Goal: Task Accomplishment & Management: Use online tool/utility

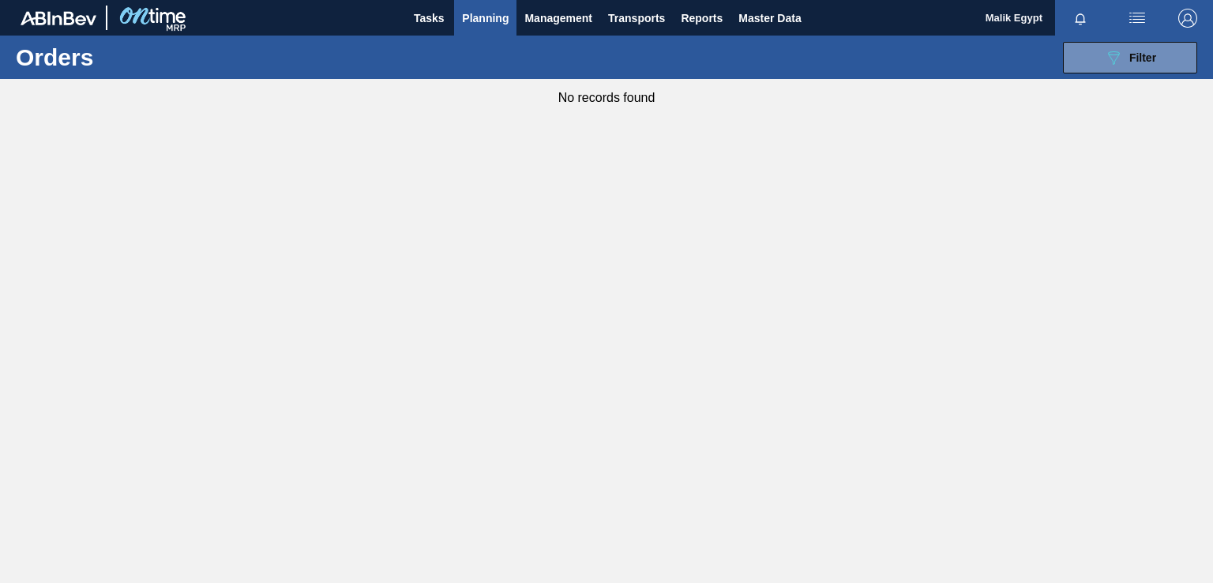
click at [483, 13] on span "Planning" at bounding box center [485, 18] width 47 height 19
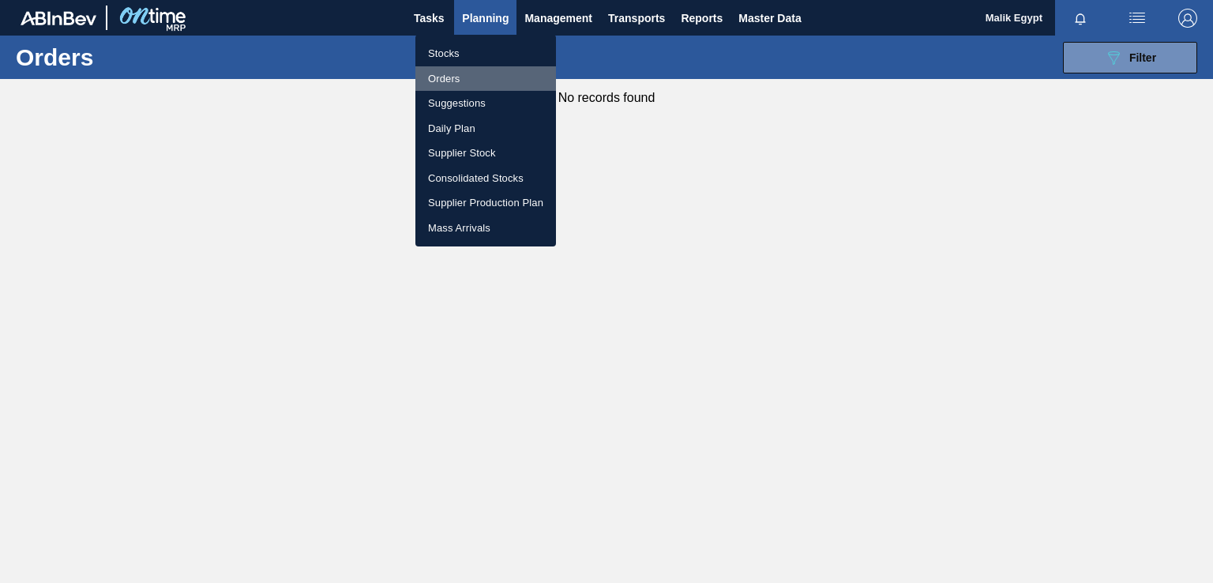
click at [455, 77] on li "Orders" at bounding box center [485, 78] width 141 height 25
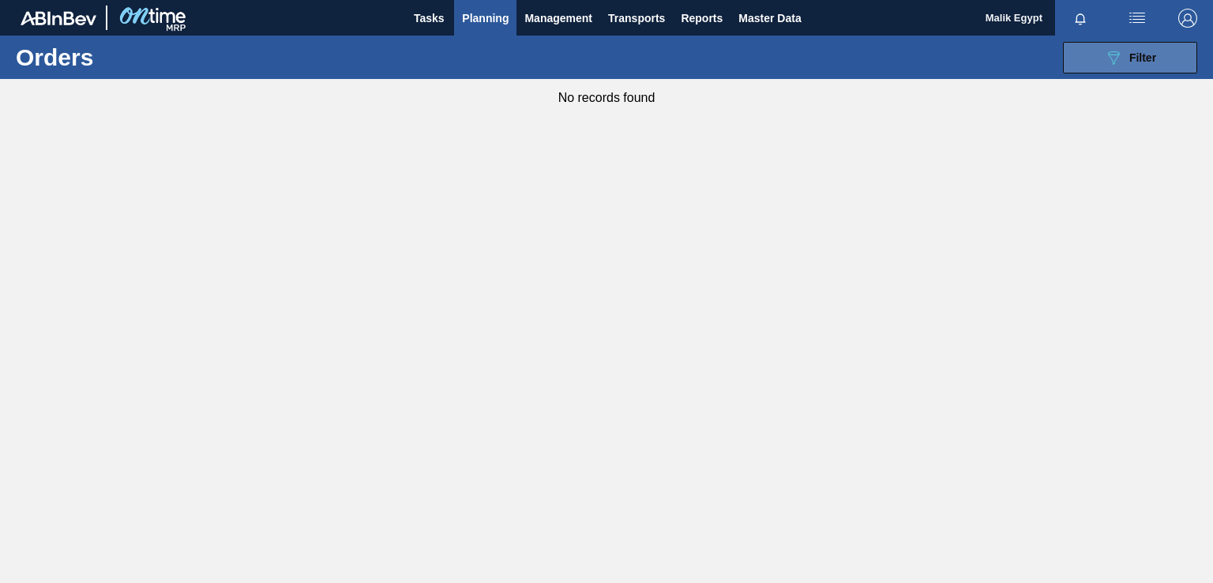
click at [1143, 59] on span "Filter" at bounding box center [1142, 57] width 27 height 13
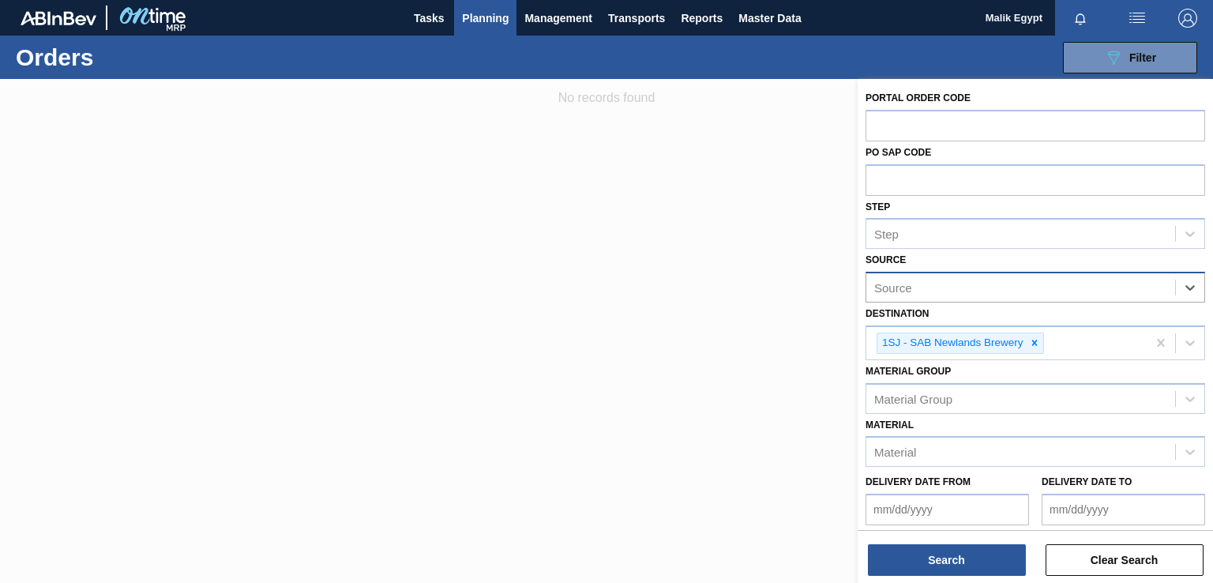
click at [1110, 291] on div "Source" at bounding box center [1020, 287] width 309 height 23
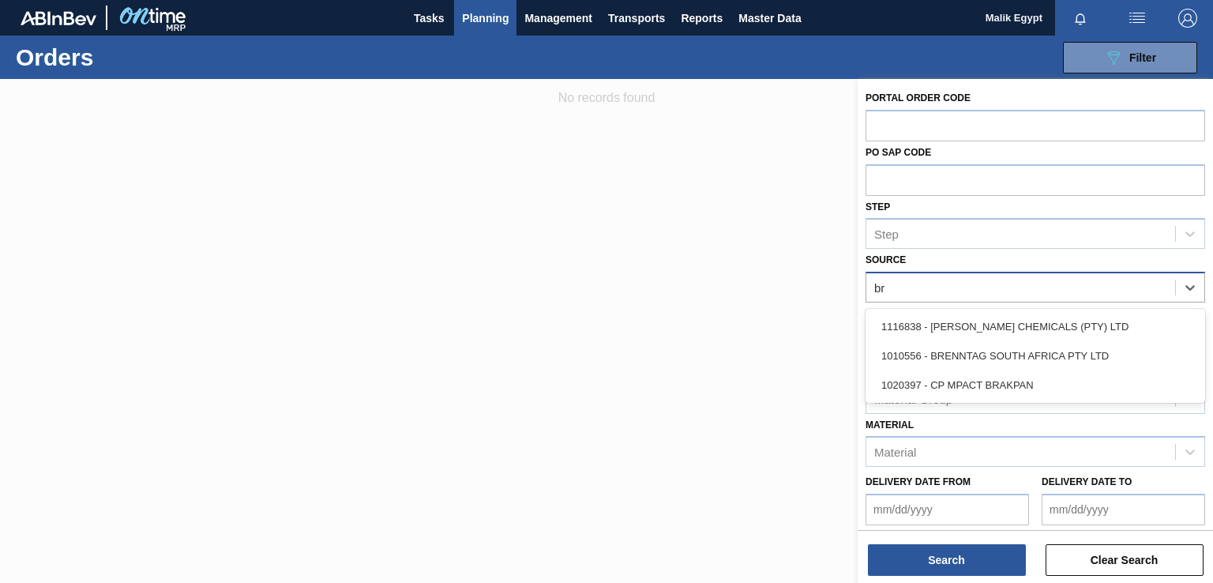
type input "bre"
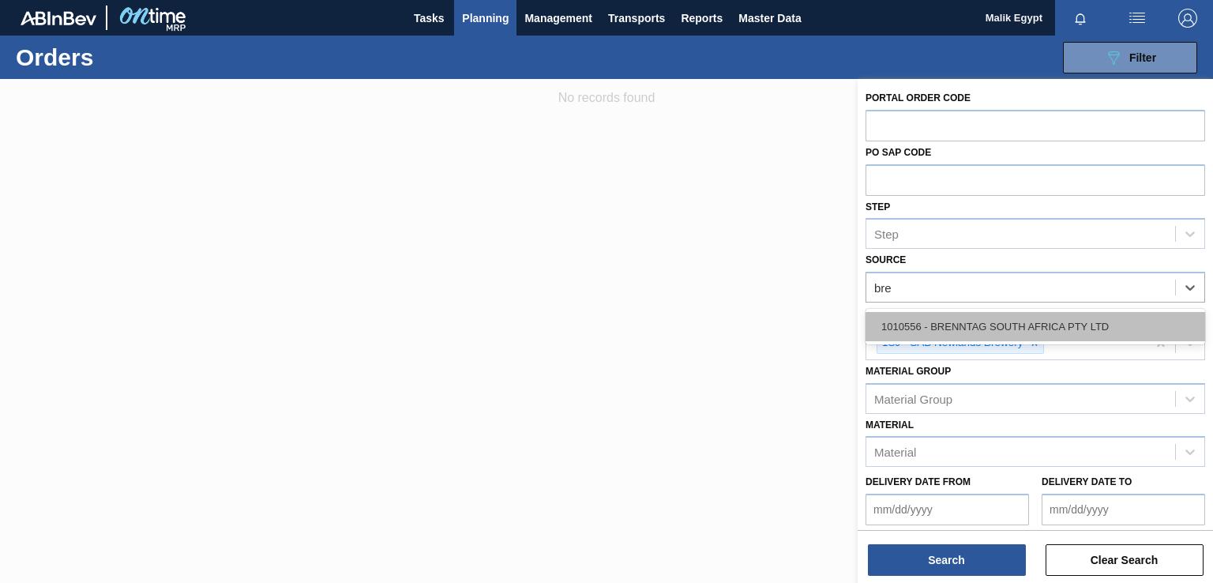
click at [1068, 323] on div "1010556 - BRENNTAG SOUTH AFRICA PTY LTD" at bounding box center [1036, 326] width 340 height 29
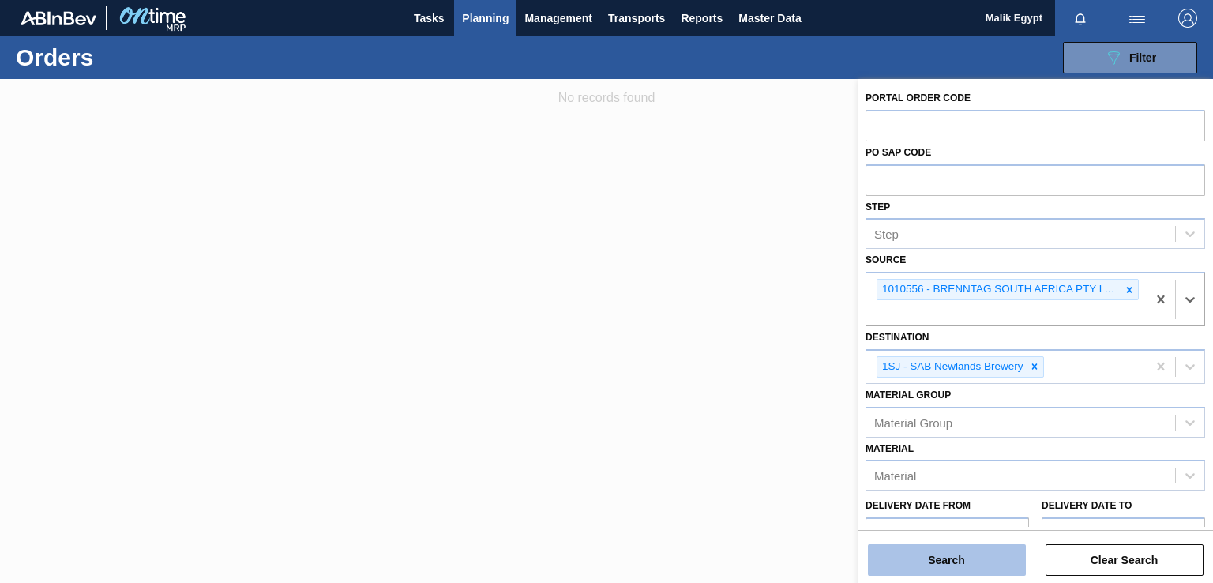
click at [973, 563] on button "Search" at bounding box center [947, 560] width 158 height 32
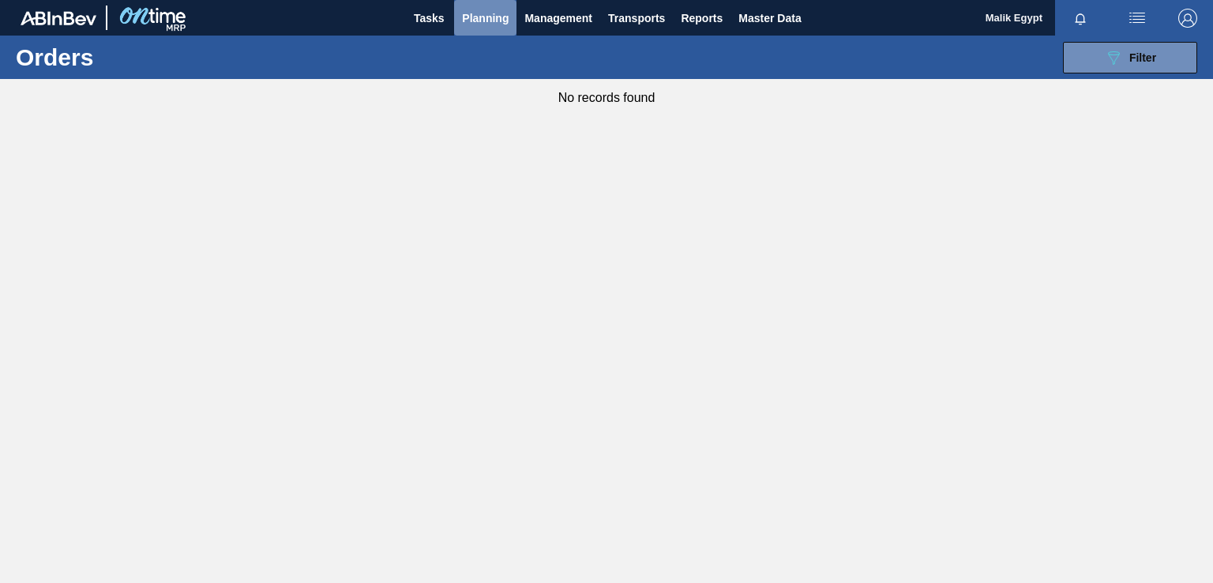
click at [496, 13] on span "Planning" at bounding box center [485, 18] width 47 height 19
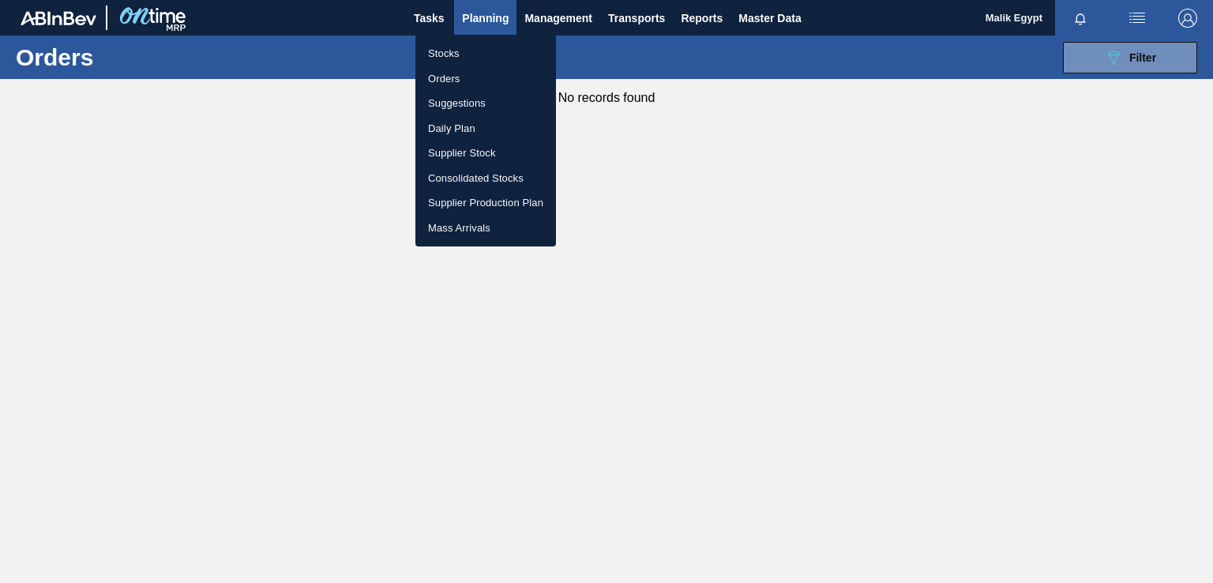
click at [464, 54] on li "Stocks" at bounding box center [485, 53] width 141 height 25
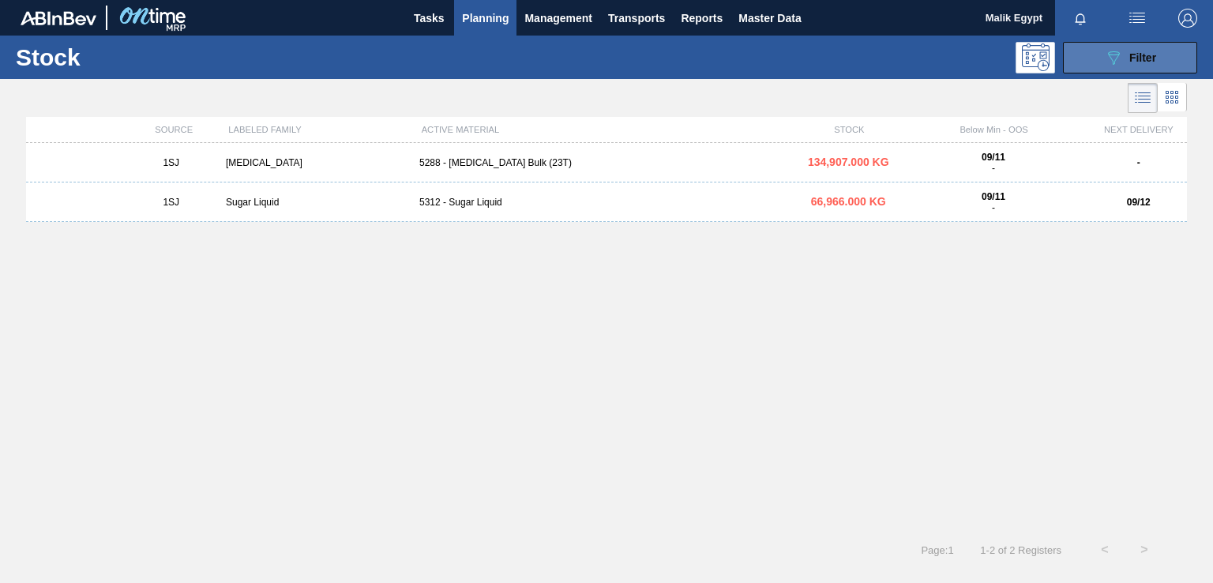
click at [1107, 54] on icon "089F7B8B-B2A5-4AFE-B5C0-19BA573D28AC" at bounding box center [1113, 57] width 19 height 19
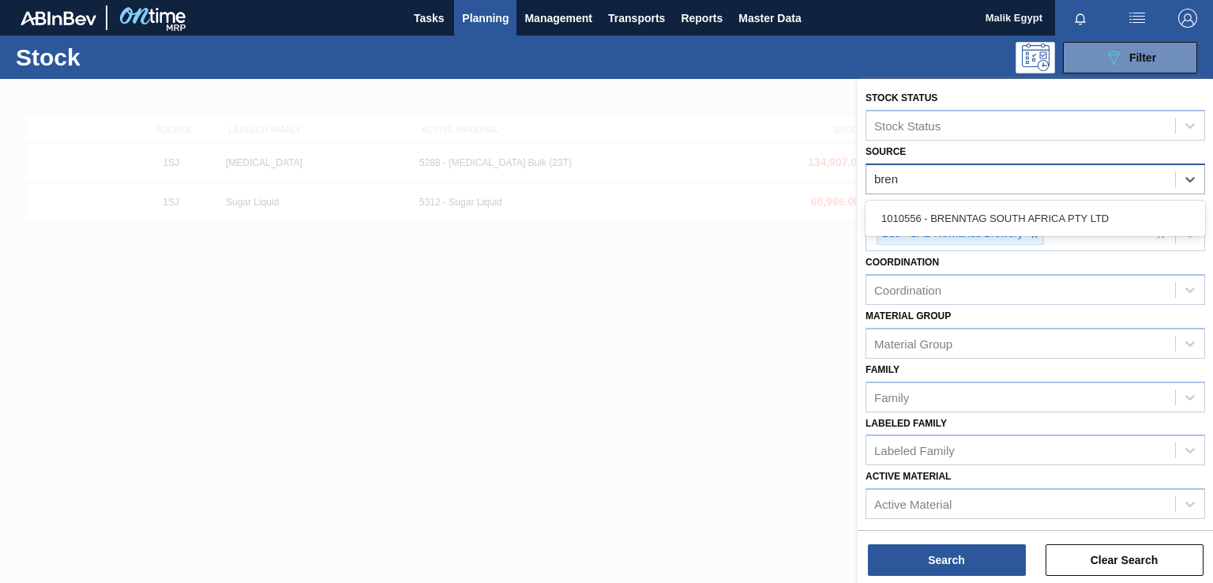
type input "bre"
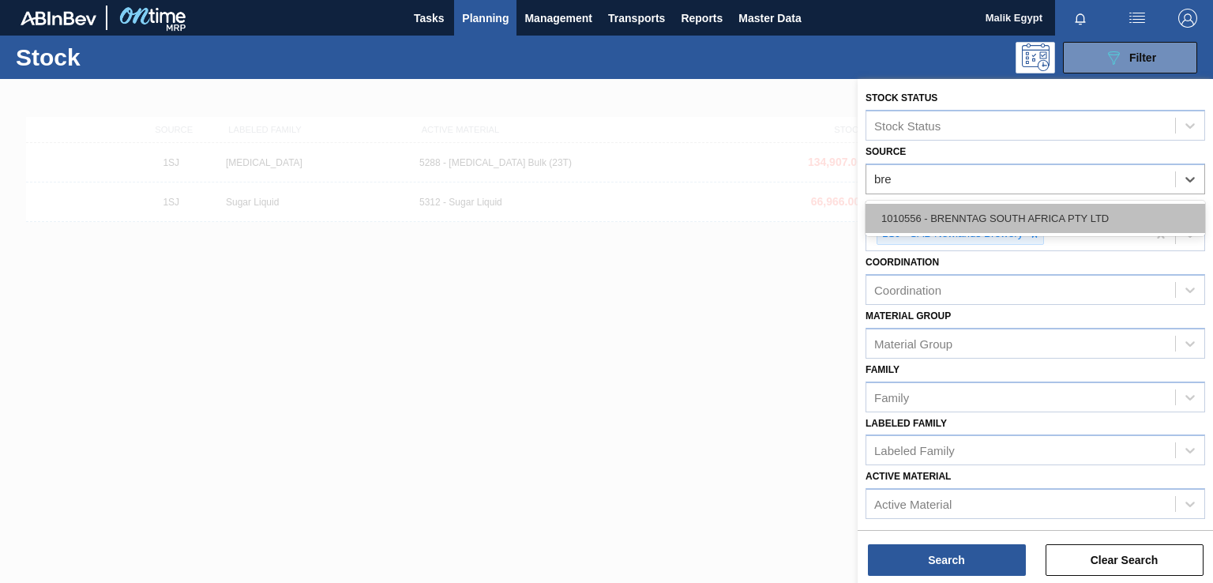
click at [1033, 219] on div "1010556 - BRENNTAG SOUTH AFRICA PTY LTD" at bounding box center [1036, 218] width 340 height 29
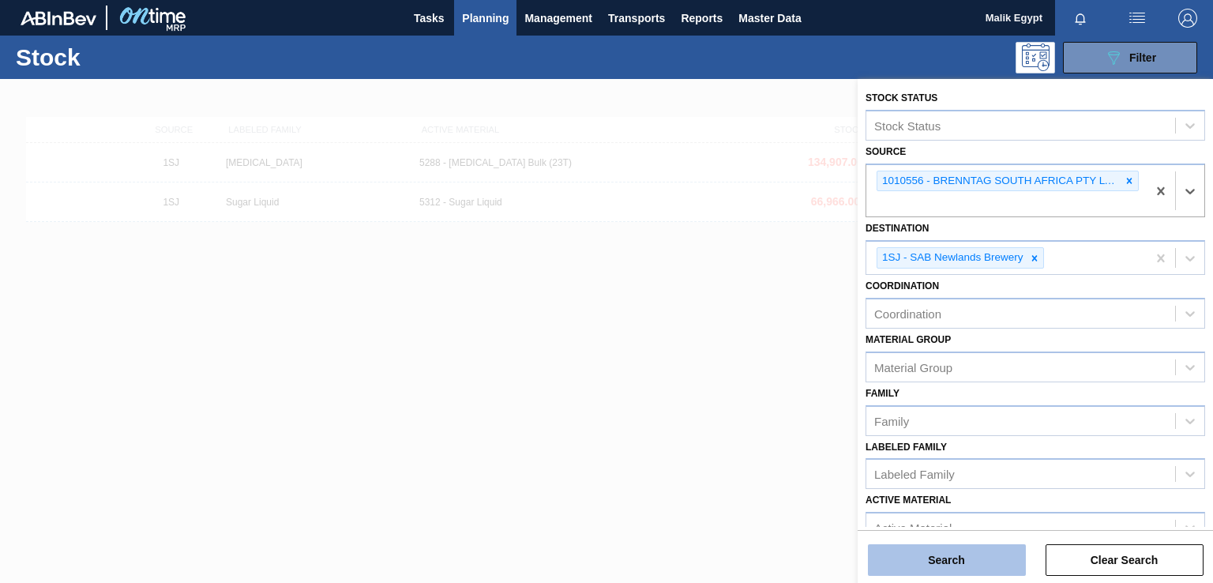
click at [951, 563] on button "Search" at bounding box center [947, 560] width 158 height 32
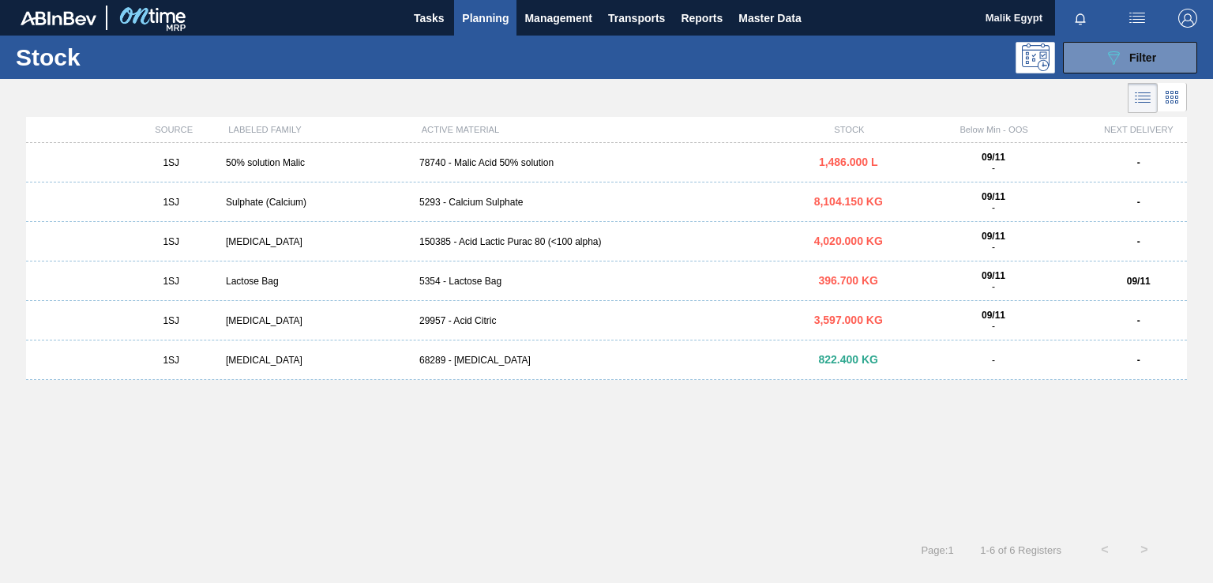
click at [483, 163] on div "78740 - Malic Acid 50% solution" at bounding box center [606, 162] width 387 height 11
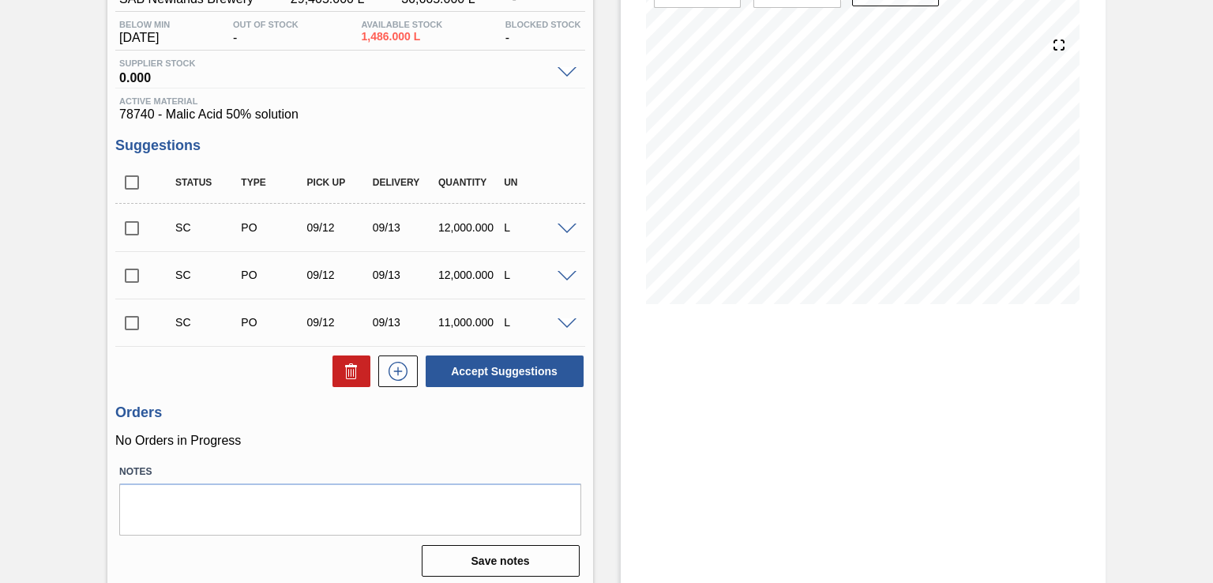
scroll to position [165, 0]
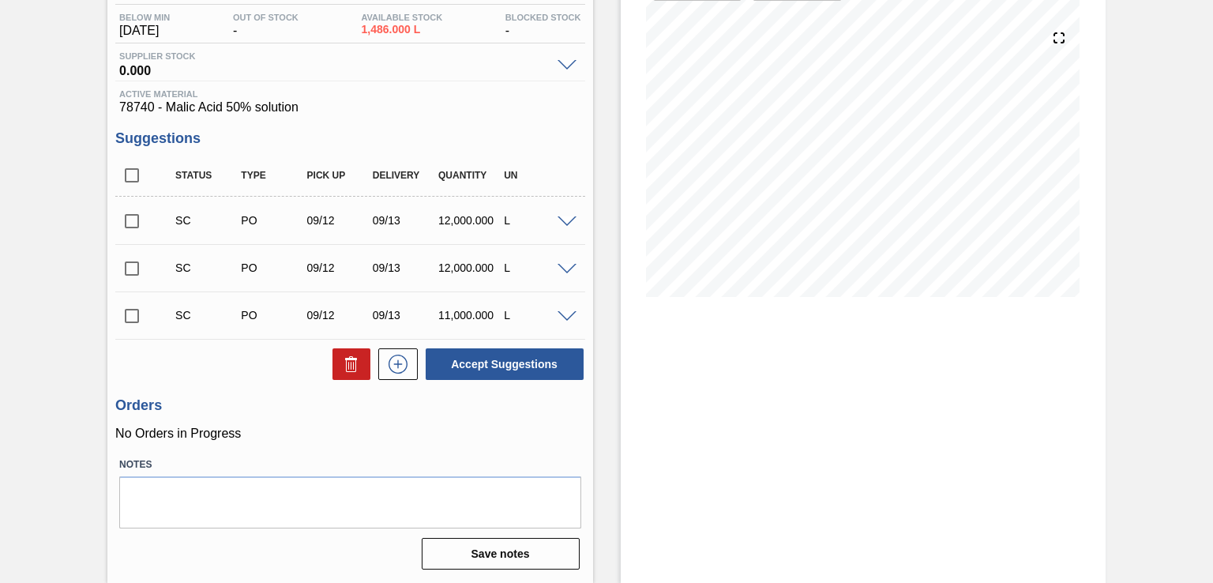
click at [568, 218] on span at bounding box center [567, 222] width 19 height 12
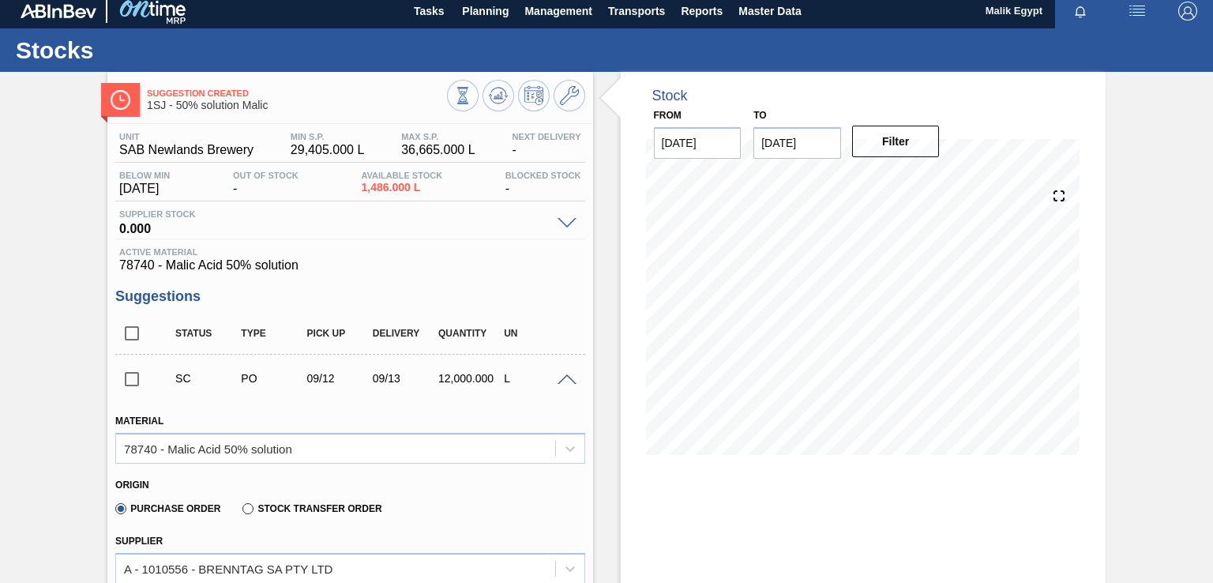
scroll to position [86, 0]
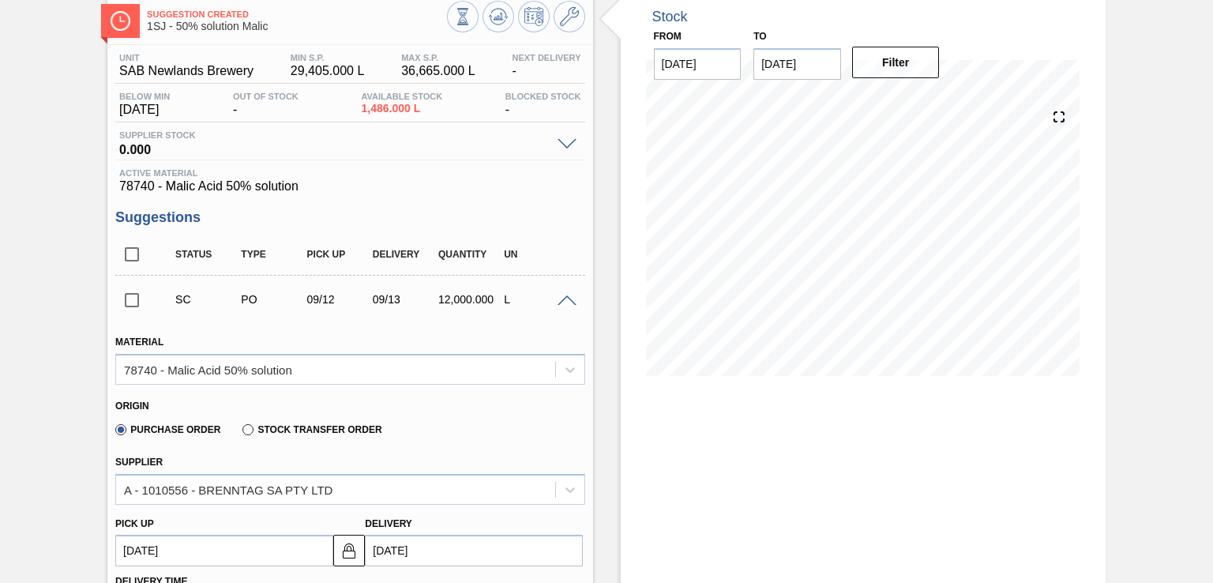
click at [565, 295] on span at bounding box center [567, 301] width 19 height 12
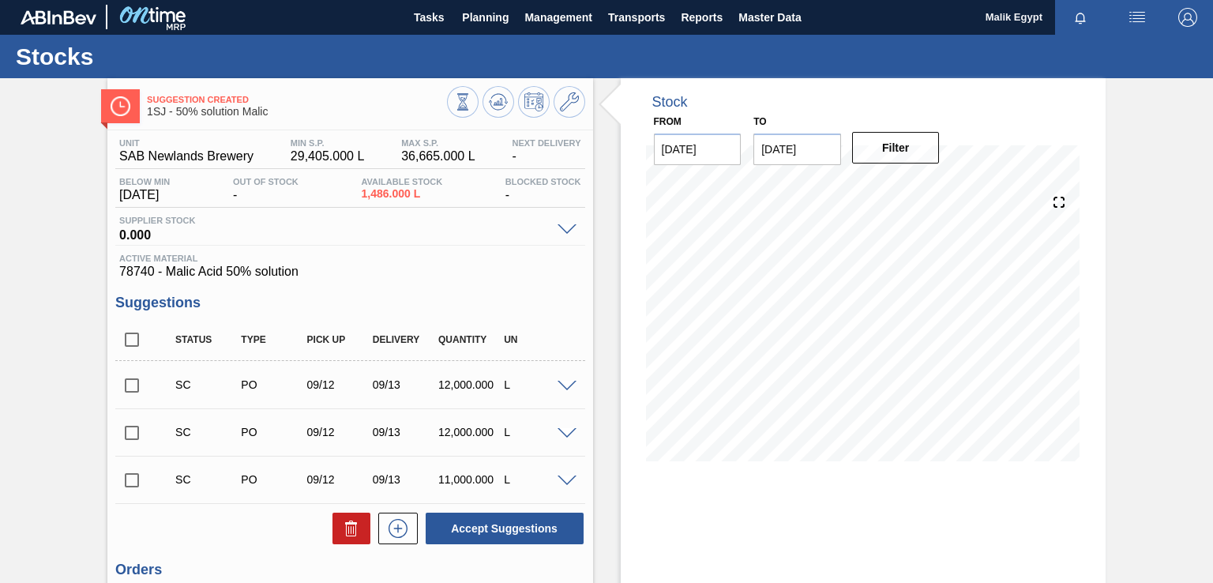
scroll to position [0, 0]
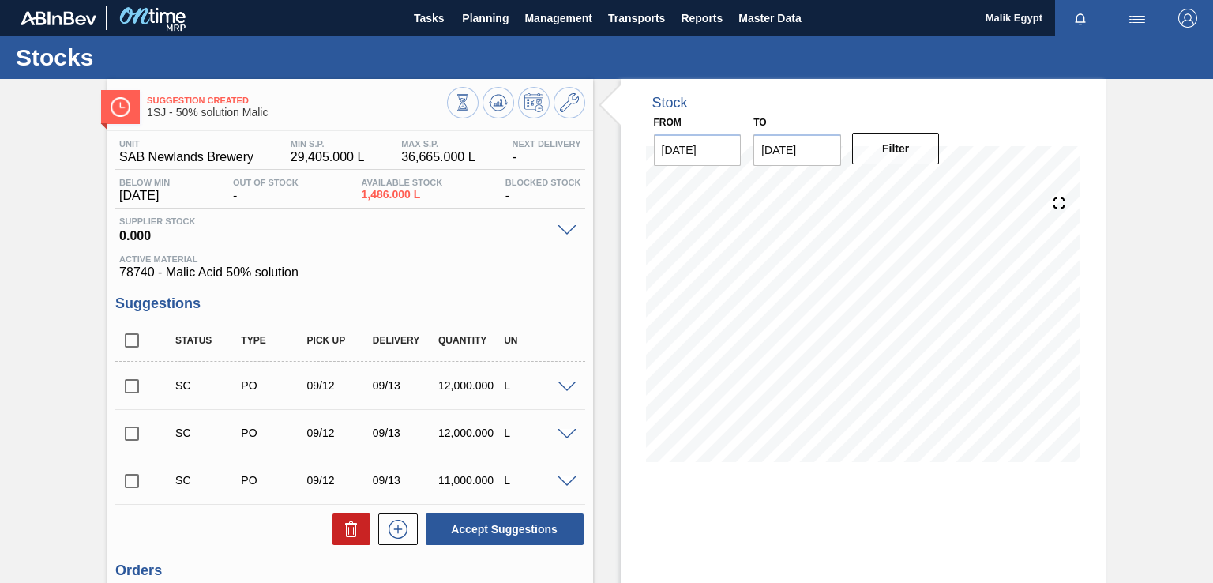
click at [133, 387] on input "checkbox" at bounding box center [131, 386] width 33 height 33
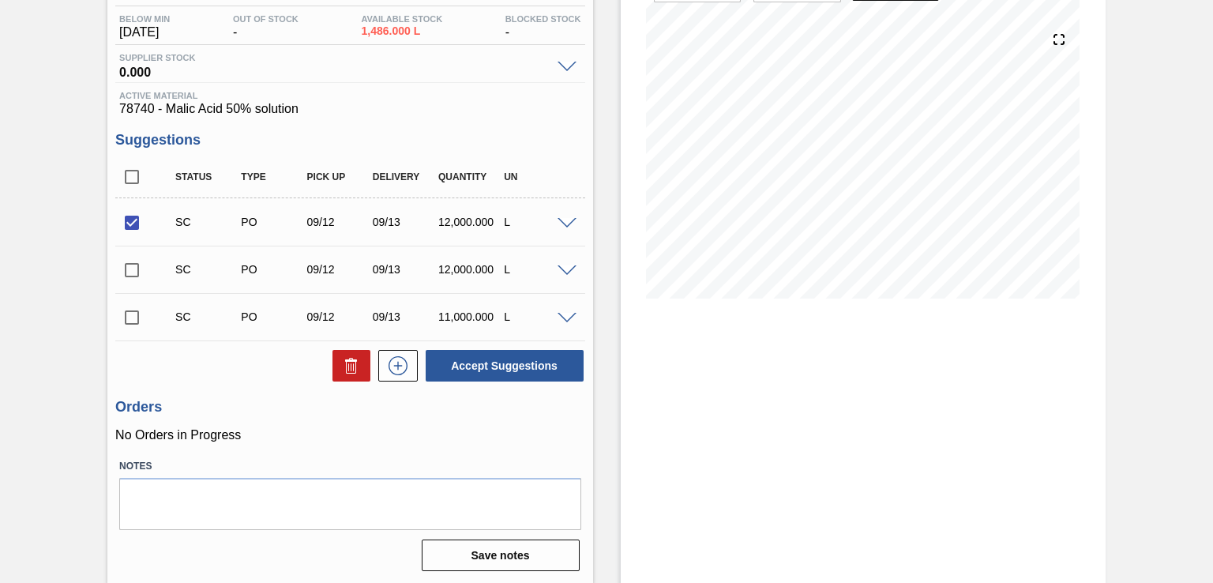
scroll to position [165, 0]
click at [566, 220] on span at bounding box center [567, 222] width 19 height 12
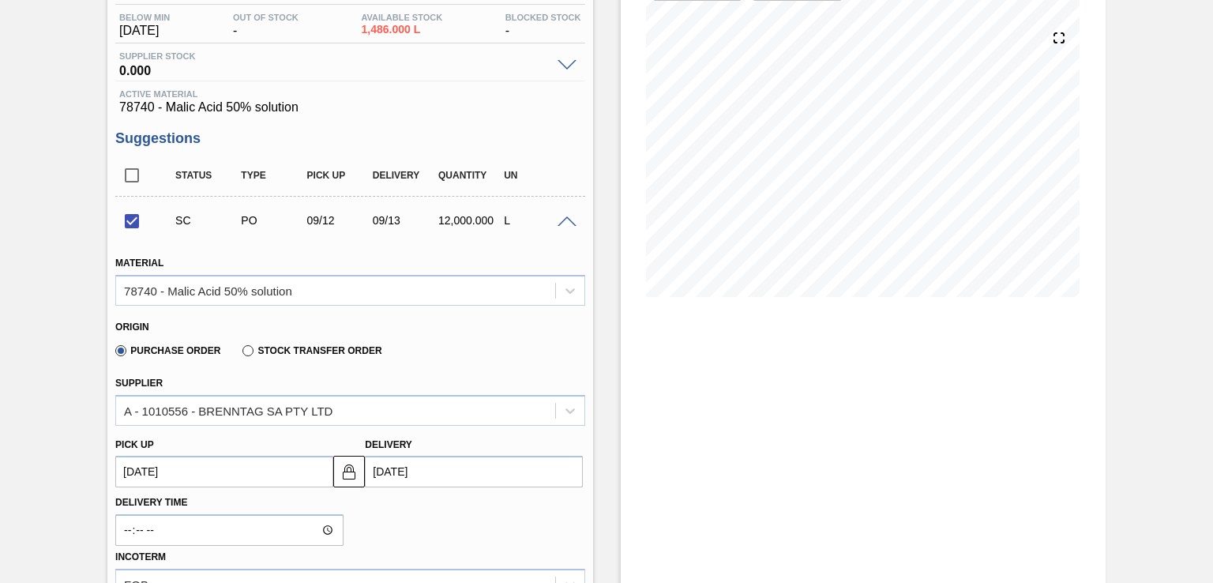
scroll to position [402, 0]
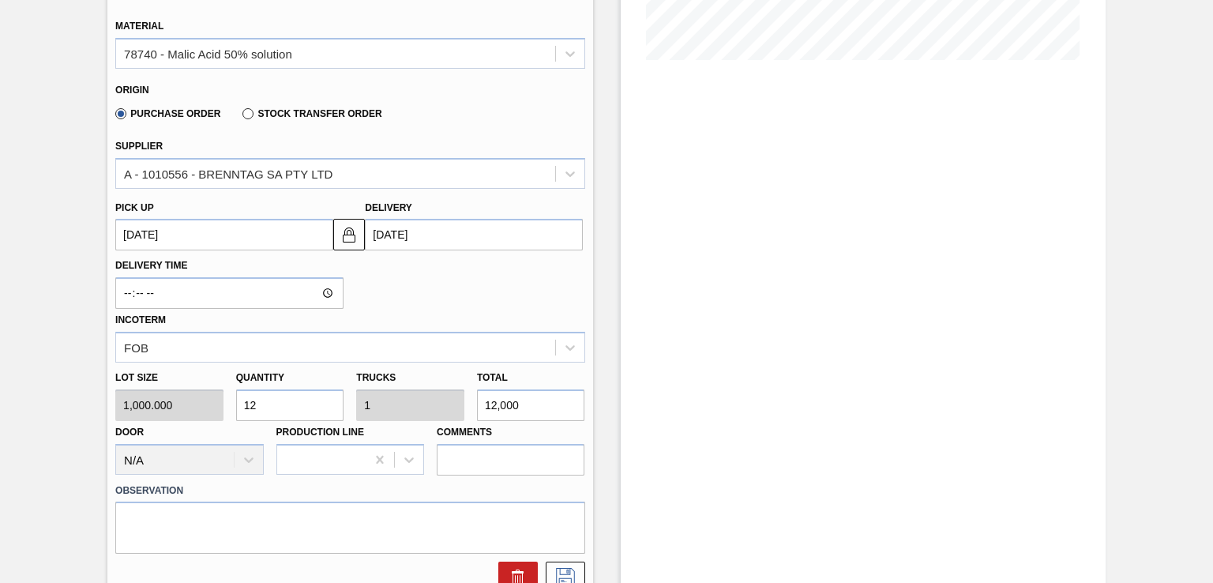
click at [268, 402] on input "12" at bounding box center [290, 405] width 108 height 32
checkbox input "false"
type input "1"
type input "0.083"
type input "1,000"
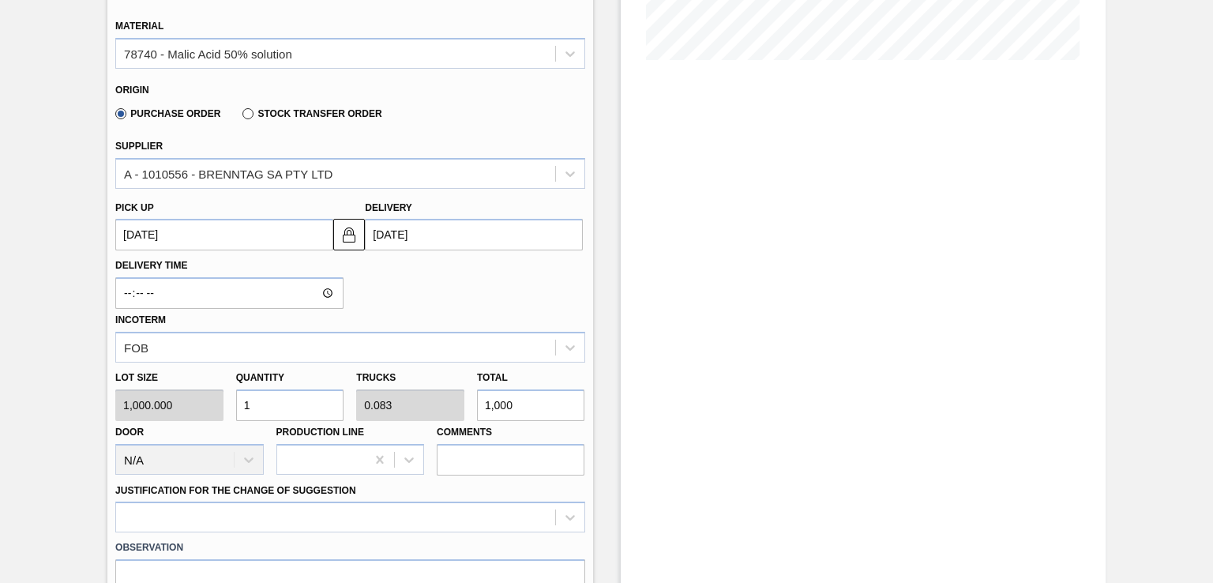
type input "0"
type input "2"
type input "0.167"
type input "2,000"
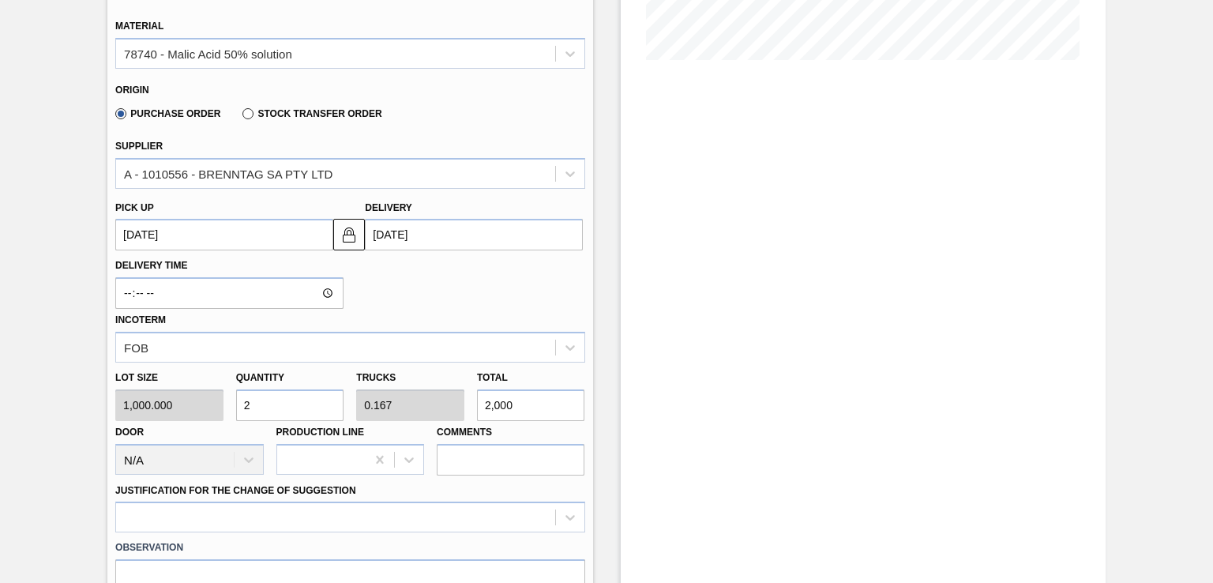
type input "2"
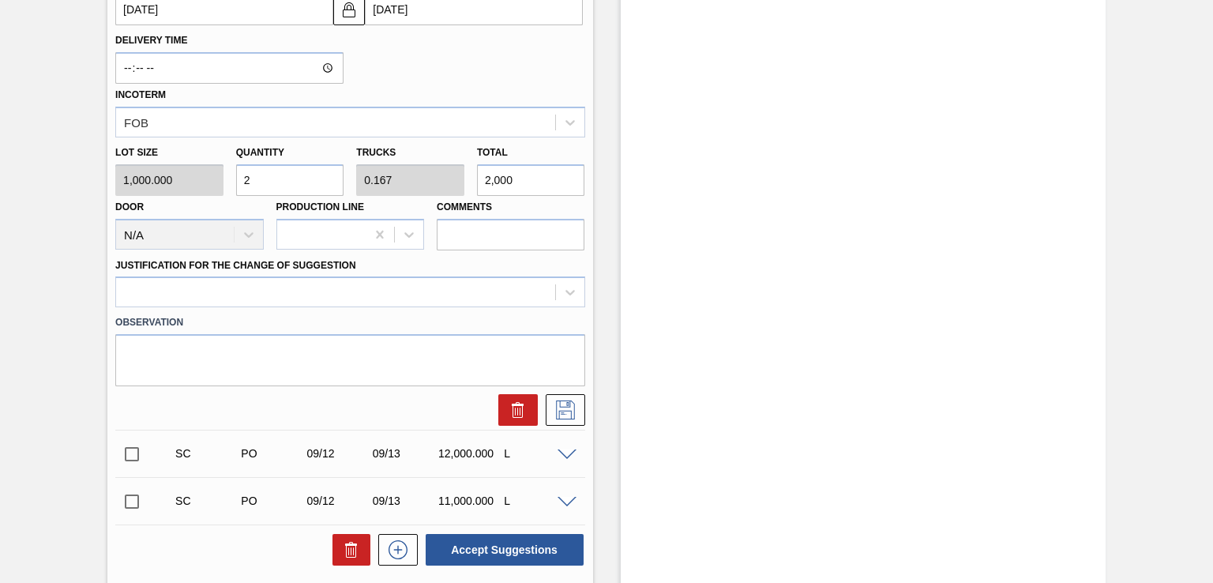
scroll to position [639, 0]
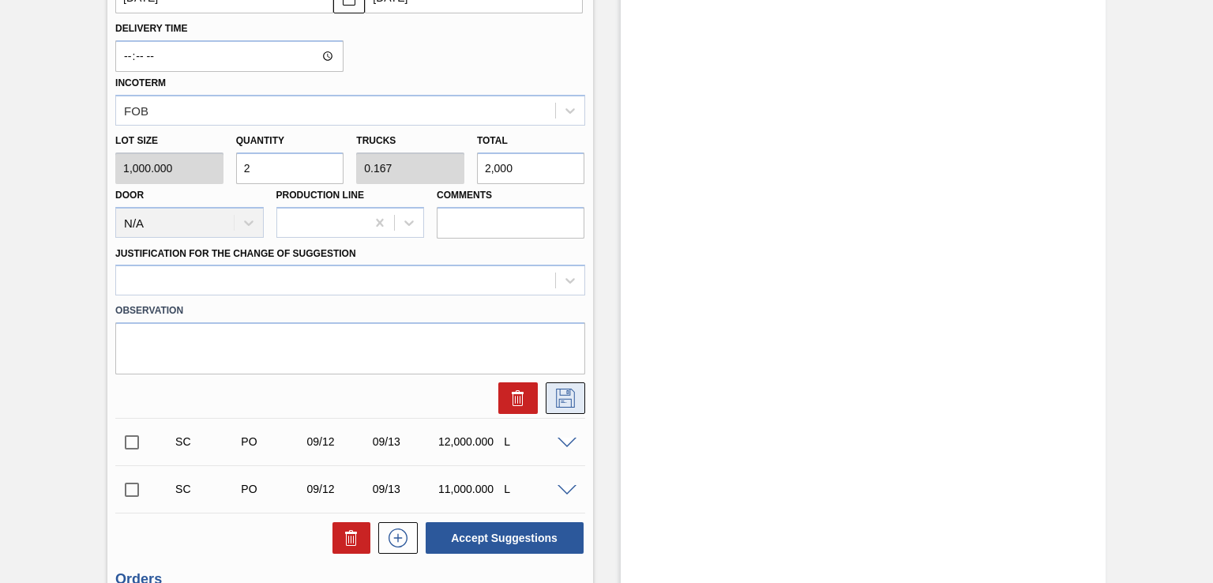
click at [560, 394] on icon at bounding box center [565, 398] width 25 height 19
click at [183, 334] on textarea at bounding box center [349, 348] width 469 height 52
type textarea "C"
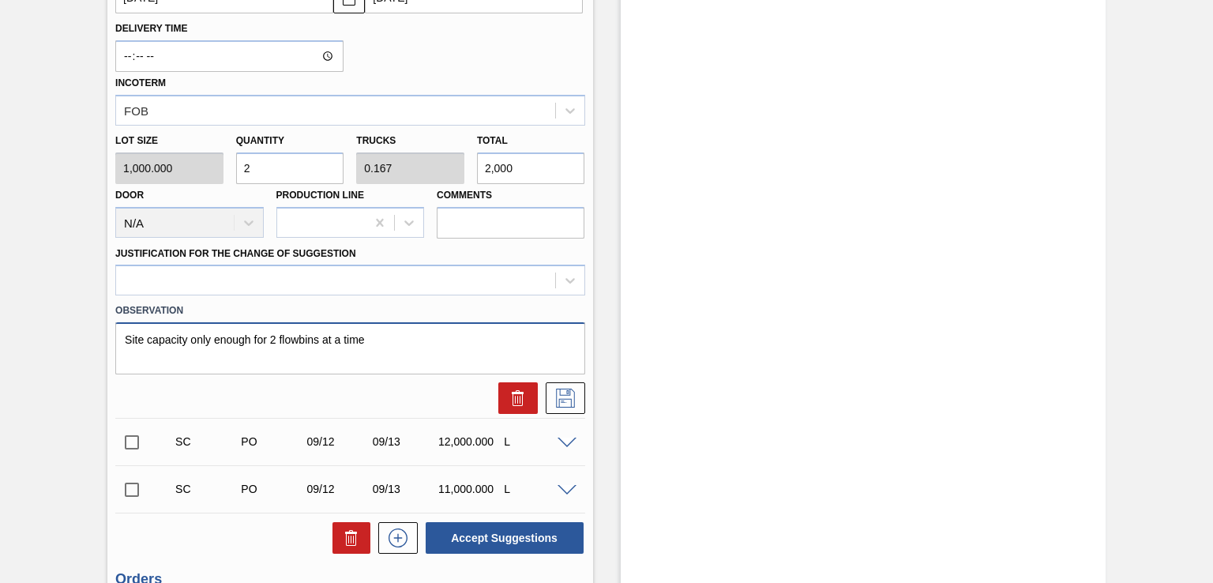
click at [296, 342] on textarea "Site capacity only enough for 2 flowbins at a time" at bounding box center [349, 348] width 469 height 52
type textarea "Site capacity only enough for 2 flow bins at a time"
click at [564, 389] on icon at bounding box center [565, 398] width 25 height 19
drag, startPoint x: 376, startPoint y: 335, endPoint x: 92, endPoint y: 349, distance: 283.9
click at [92, 349] on div "Suggestion Created 1SJ - 50% solution Malic Unit SAB Newlands Brewery MIN S.P. …" at bounding box center [606, 98] width 1213 height 1317
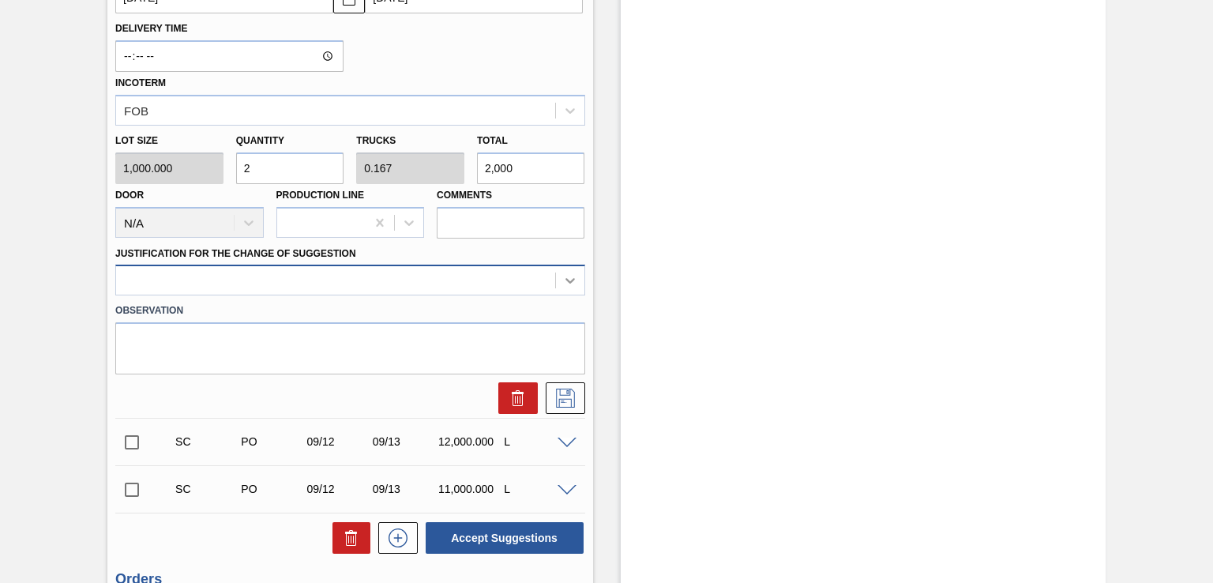
click at [569, 279] on icon at bounding box center [570, 280] width 16 height 16
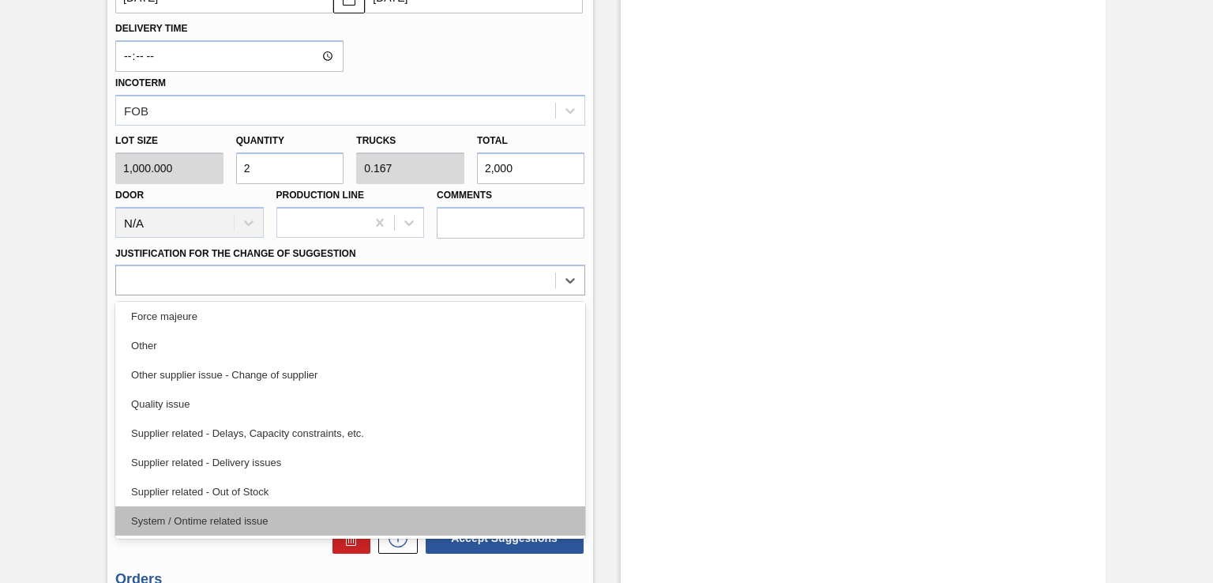
scroll to position [295, 0]
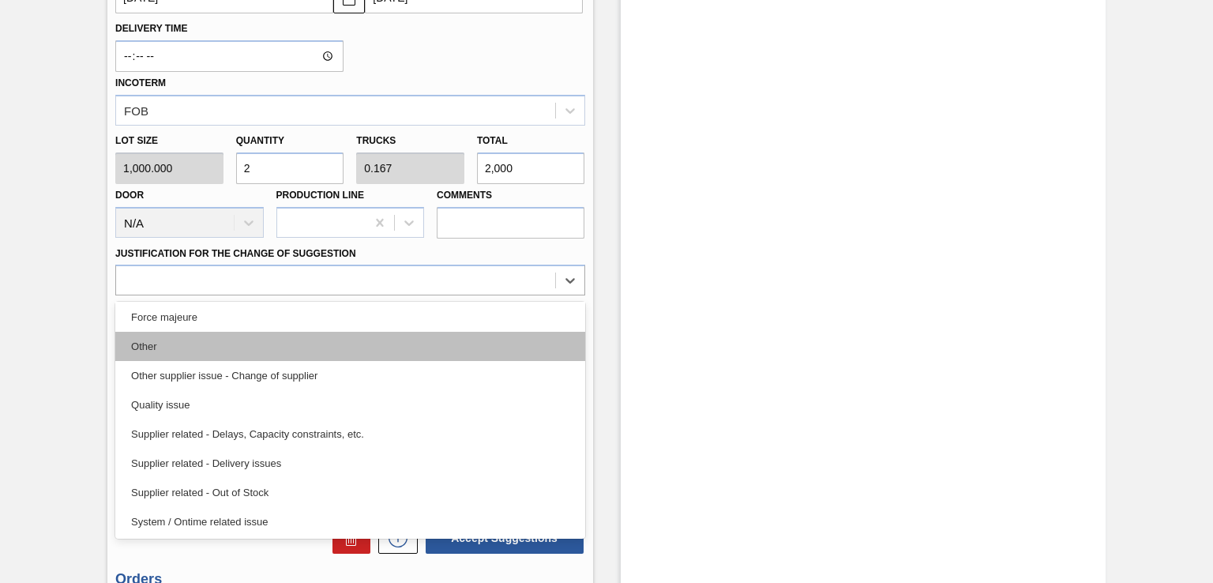
click at [224, 351] on div "Other" at bounding box center [349, 346] width 469 height 29
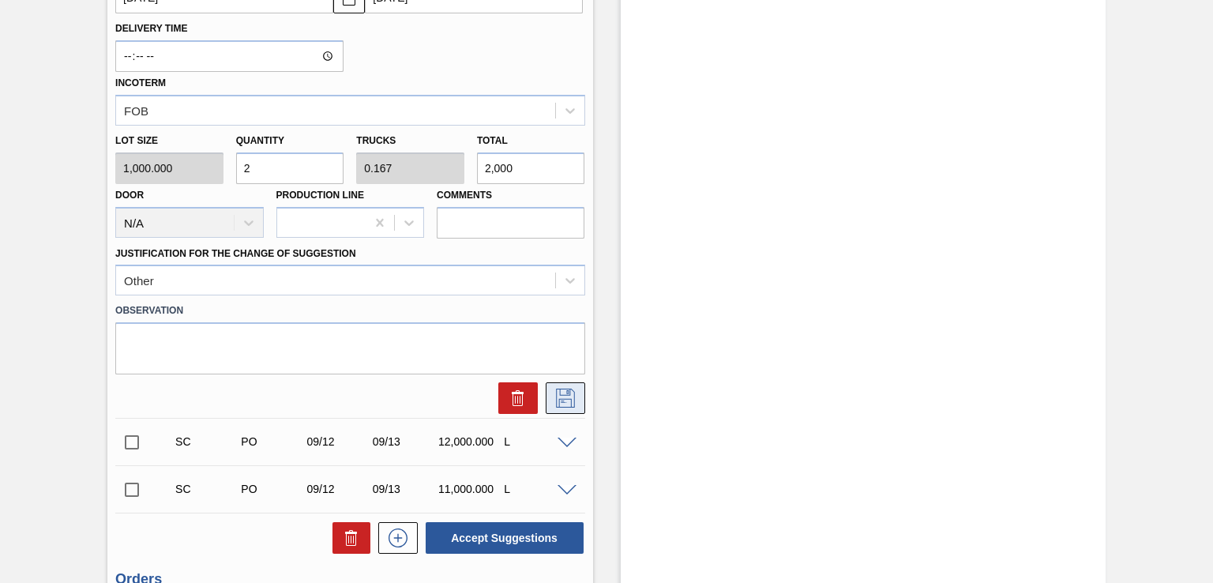
click at [566, 397] on icon at bounding box center [565, 398] width 19 height 19
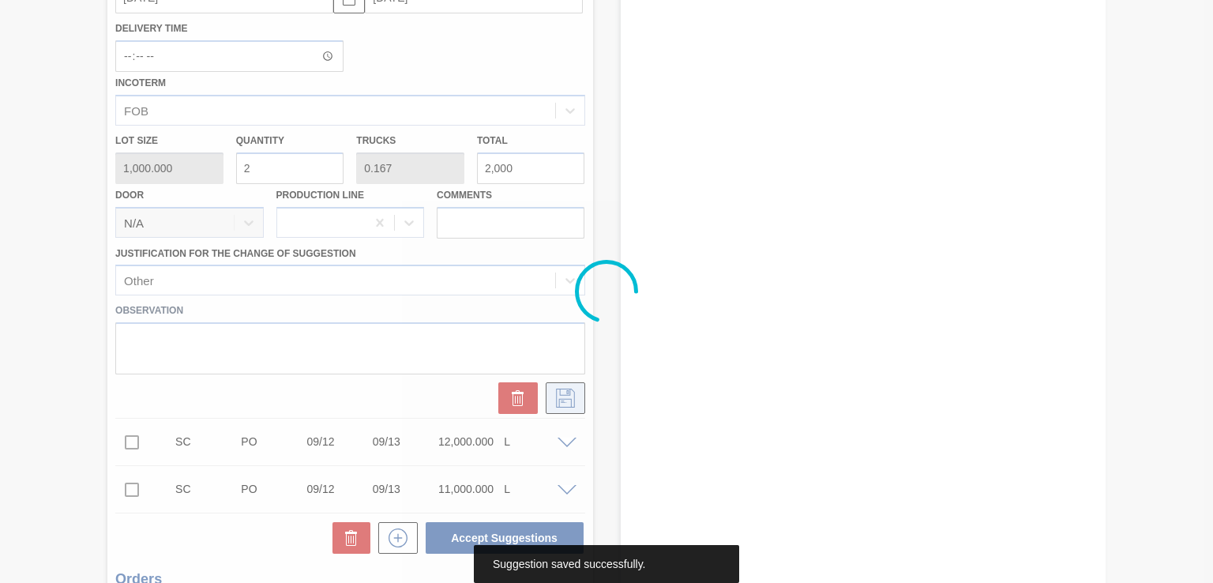
scroll to position [165, 0]
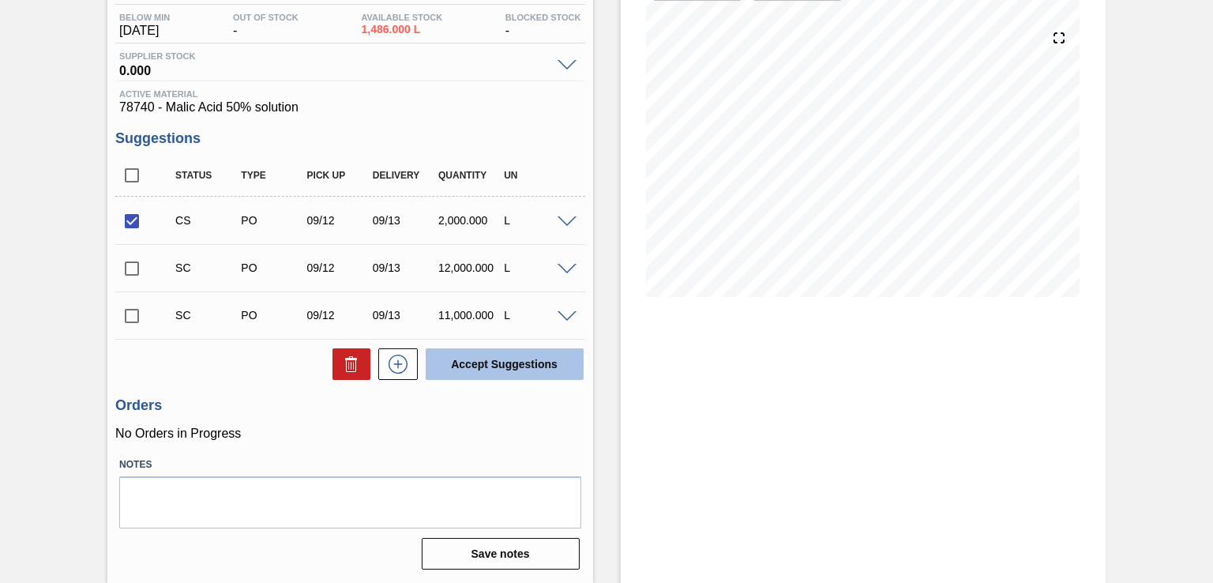
click at [504, 369] on button "Accept Suggestions" at bounding box center [505, 364] width 158 height 32
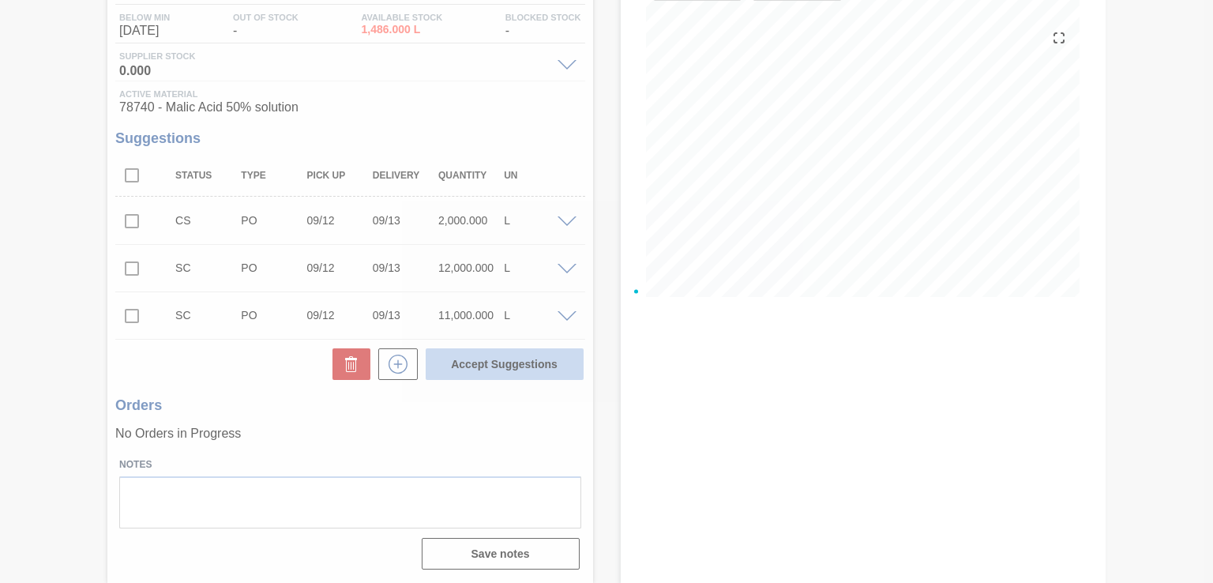
checkbox input "false"
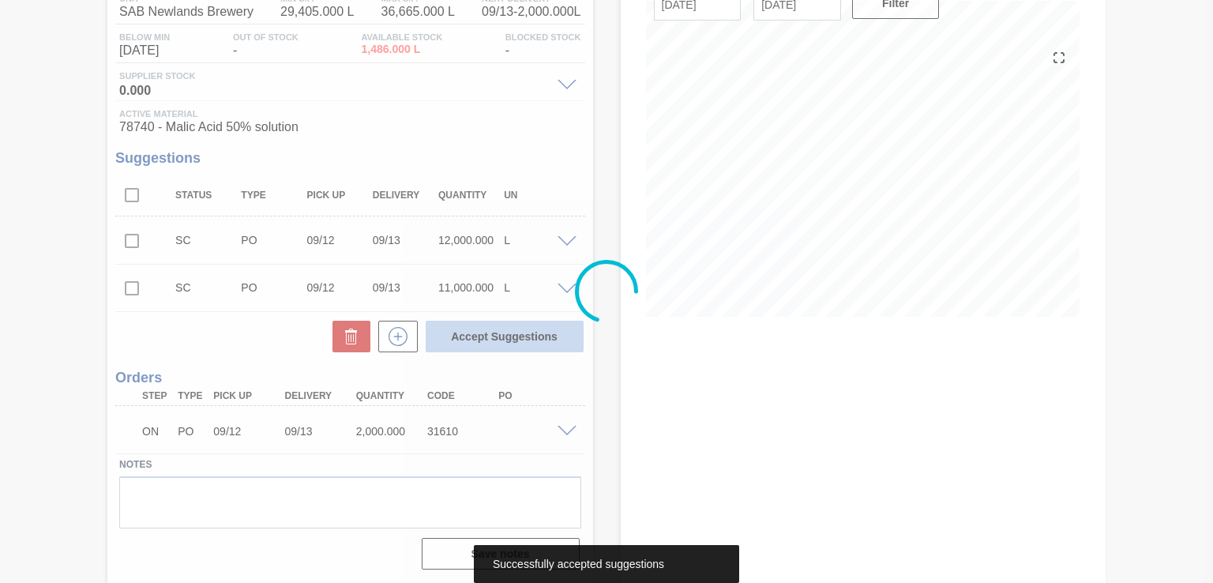
scroll to position [145, 0]
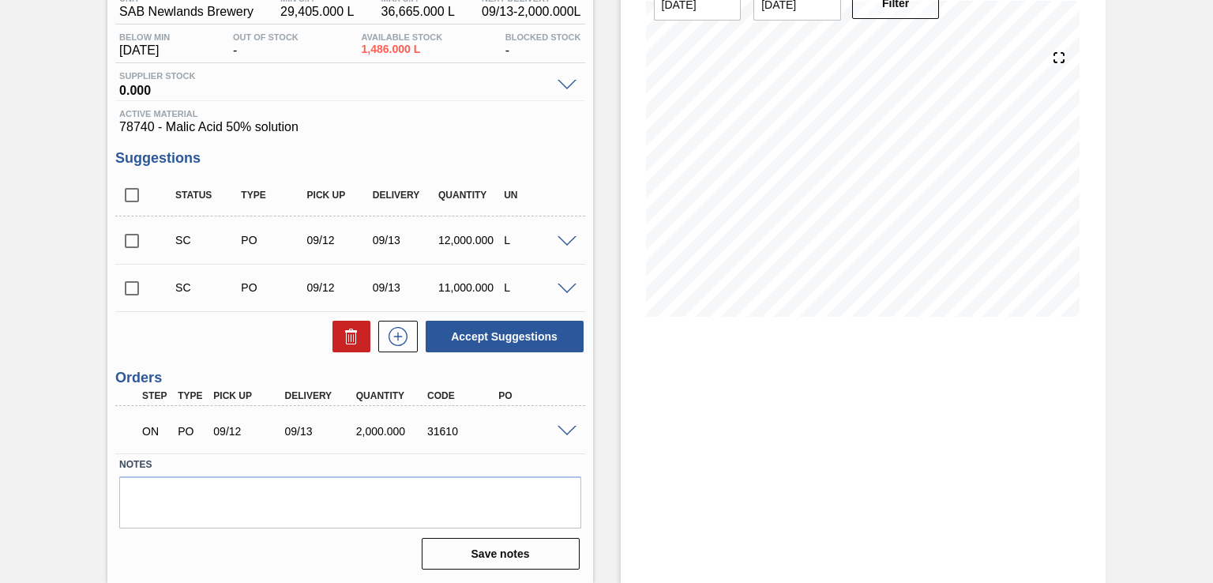
click at [568, 432] on span at bounding box center [567, 432] width 19 height 12
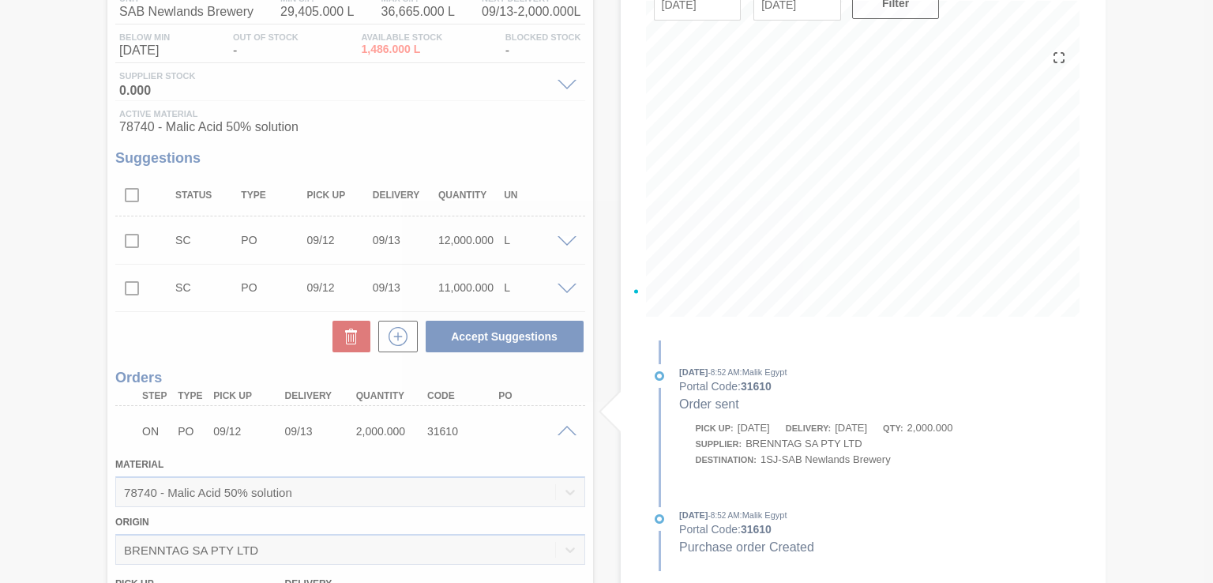
click at [566, 427] on span at bounding box center [567, 432] width 19 height 12
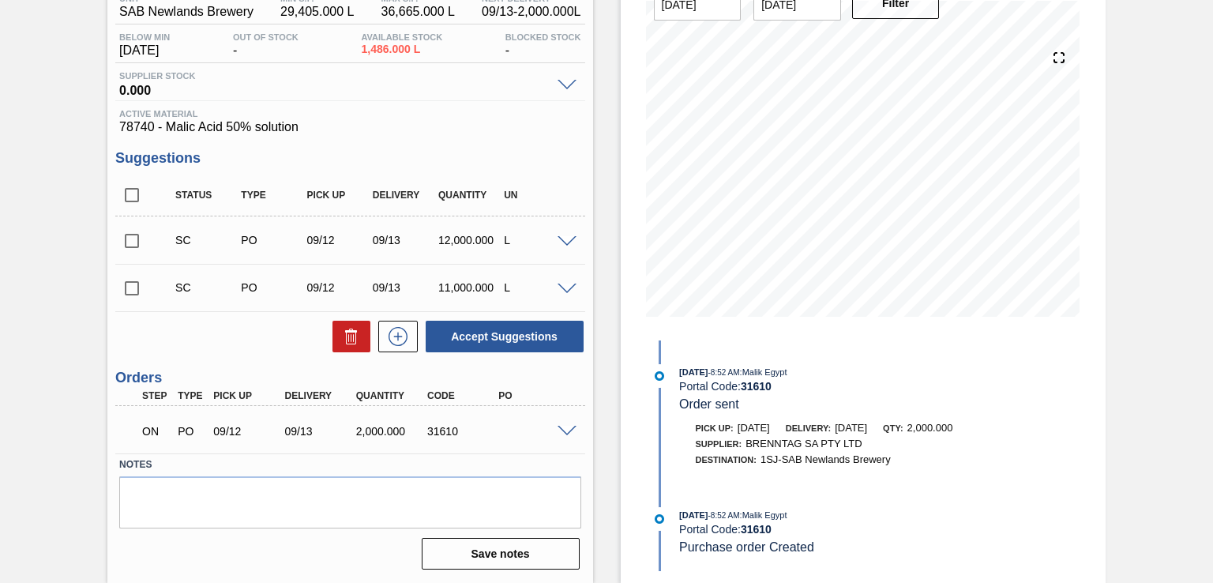
click at [569, 91] on div "Supplier Stock 0.000" at bounding box center [349, 85] width 469 height 29
click at [566, 83] on span at bounding box center [567, 86] width 19 height 12
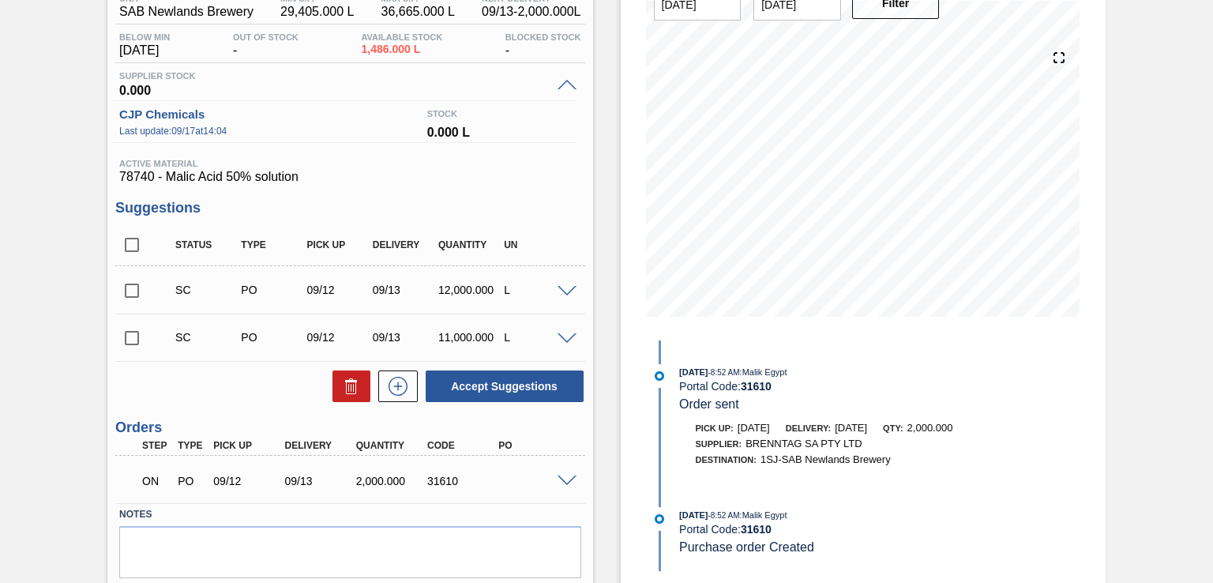
click at [566, 481] on span at bounding box center [567, 481] width 19 height 12
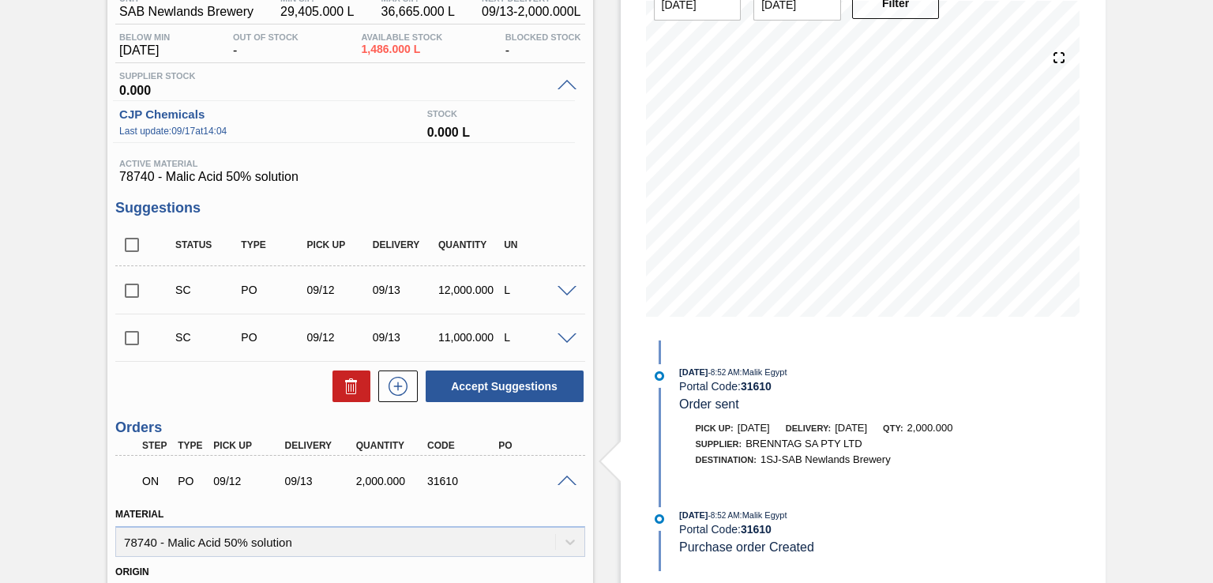
click at [568, 336] on span at bounding box center [567, 339] width 19 height 12
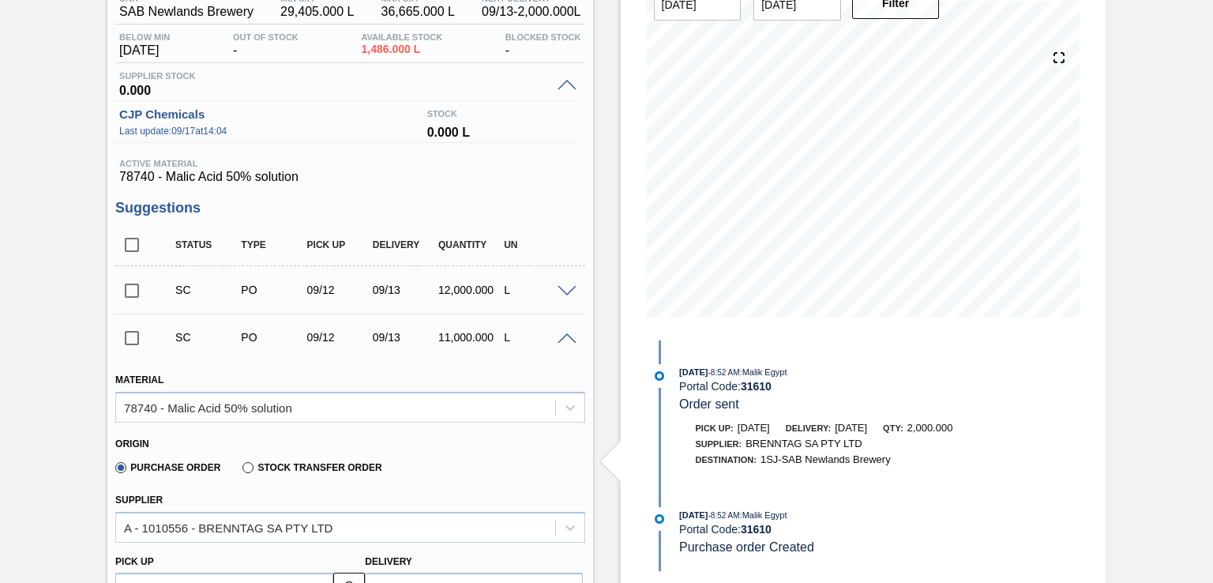
click at [567, 290] on span at bounding box center [567, 292] width 19 height 12
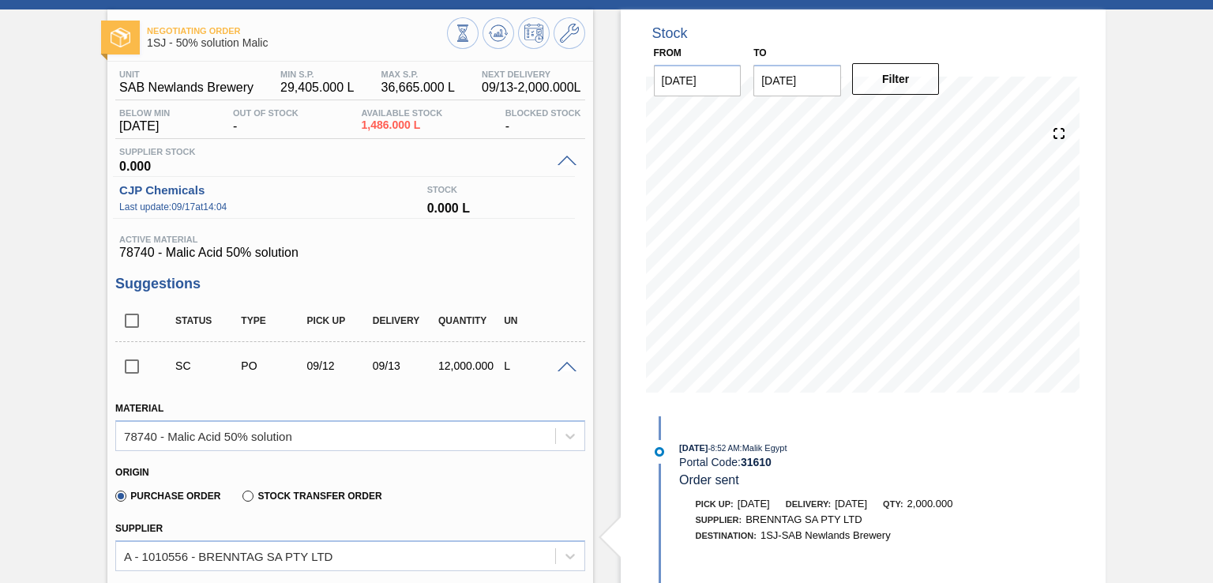
scroll to position [0, 0]
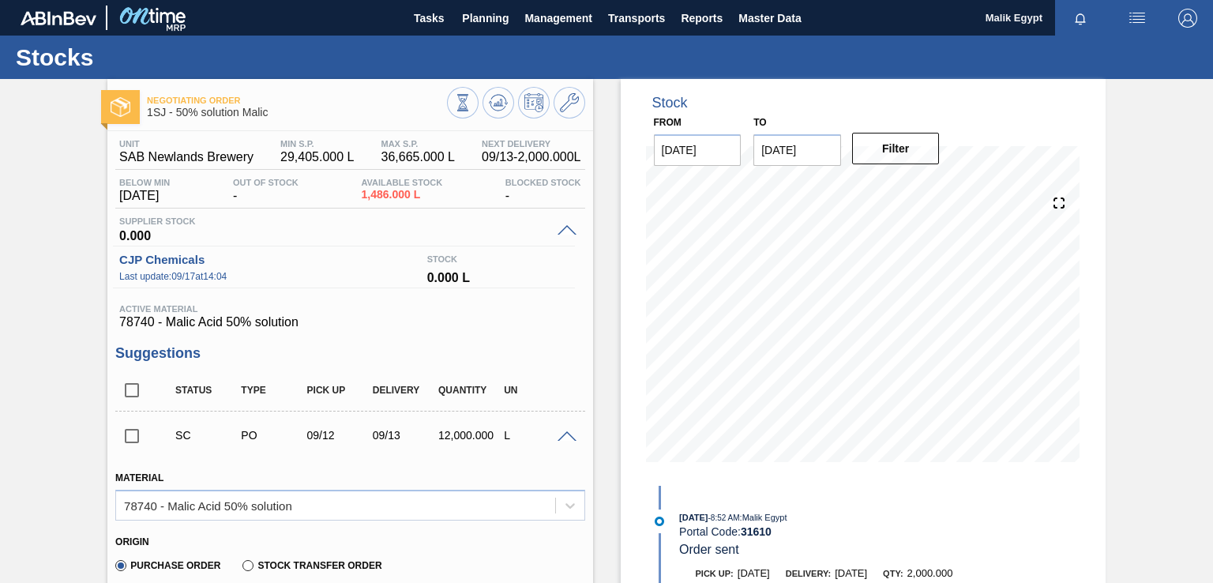
click at [566, 225] on span at bounding box center [567, 231] width 19 height 12
